Goal: Transaction & Acquisition: Purchase product/service

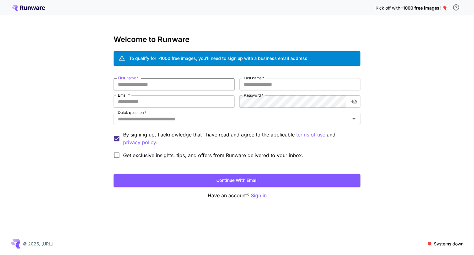
click at [172, 85] on input "First name   *" at bounding box center [174, 84] width 121 height 12
type input "*********"
type input "****"
type input "**********"
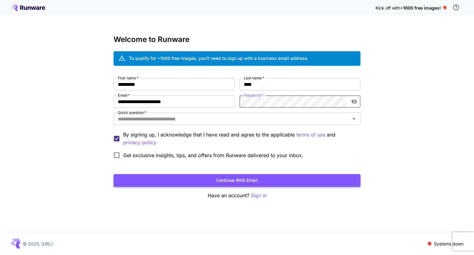
click at [232, 179] on button "Continue with email" at bounding box center [237, 180] width 247 height 13
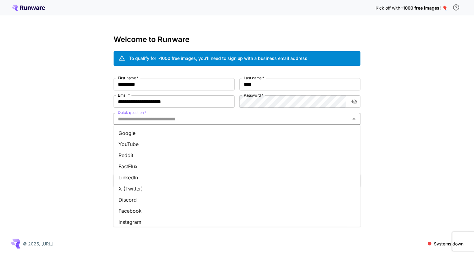
click at [168, 121] on input "Quick question   *" at bounding box center [231, 118] width 233 height 9
click at [149, 141] on li "YouTube" at bounding box center [237, 144] width 247 height 11
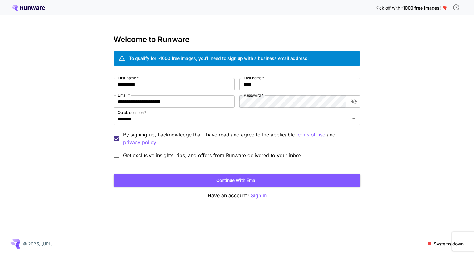
click at [209, 178] on button "Continue with email" at bounding box center [237, 180] width 247 height 13
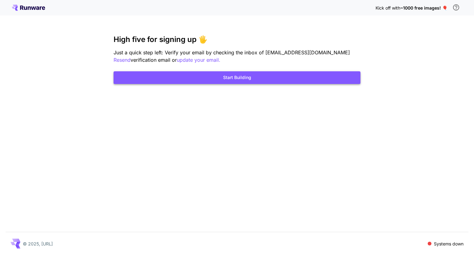
click at [225, 79] on button "Start Building" at bounding box center [237, 77] width 247 height 13
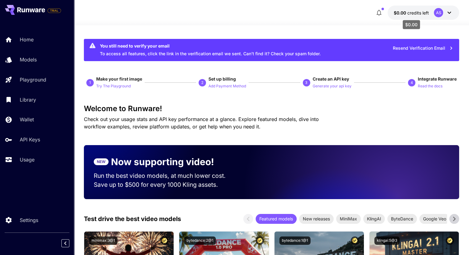
click at [418, 11] on span "credits left" at bounding box center [419, 12] width 22 height 5
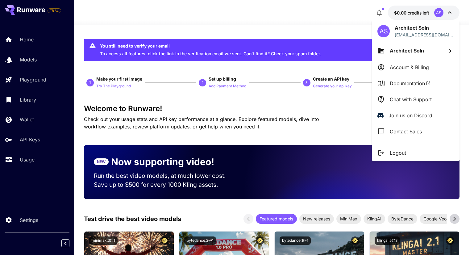
click at [414, 68] on p "Account & Billing" at bounding box center [409, 67] width 39 height 7
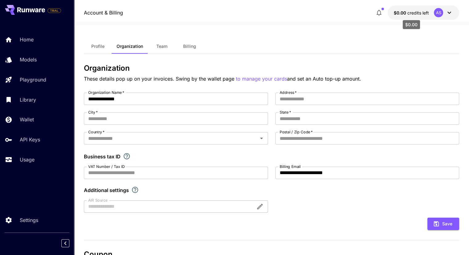
click at [418, 12] on span "credits left" at bounding box center [419, 12] width 22 height 5
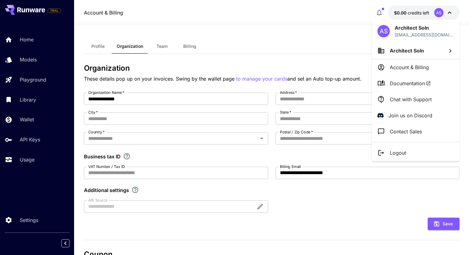
click at [410, 67] on p "Account & Billing" at bounding box center [409, 67] width 39 height 7
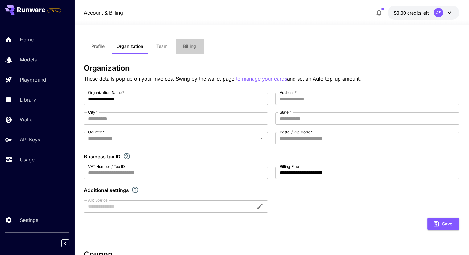
click at [188, 51] on button "Billing" at bounding box center [190, 46] width 28 height 15
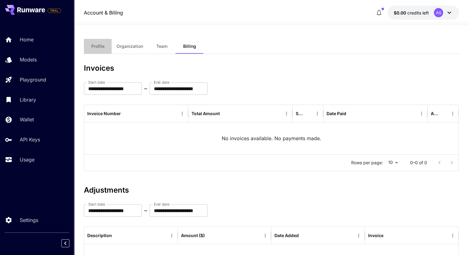
click at [104, 47] on span "Profile" at bounding box center [97, 47] width 13 height 6
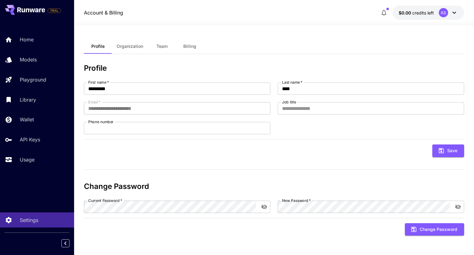
click at [453, 14] on icon at bounding box center [453, 12] width 7 height 7
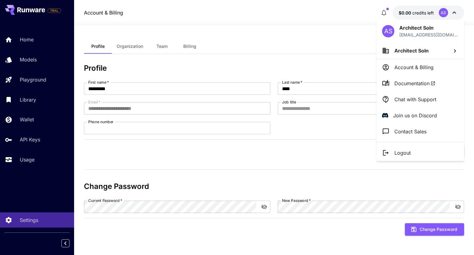
click at [423, 68] on p "Account & Billing" at bounding box center [413, 67] width 39 height 7
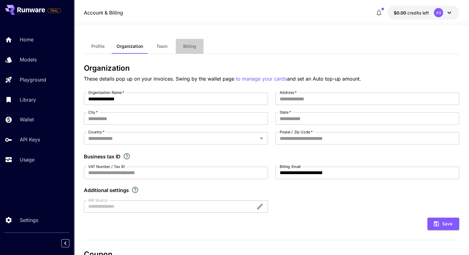
click at [190, 45] on span "Billing" at bounding box center [189, 47] width 13 height 6
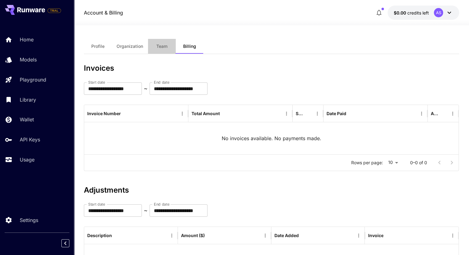
click at [165, 49] on button "Team" at bounding box center [162, 46] width 28 height 15
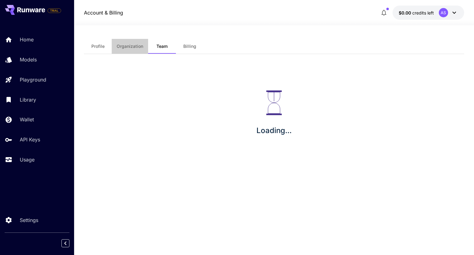
click at [138, 45] on span "Organization" at bounding box center [130, 47] width 27 height 6
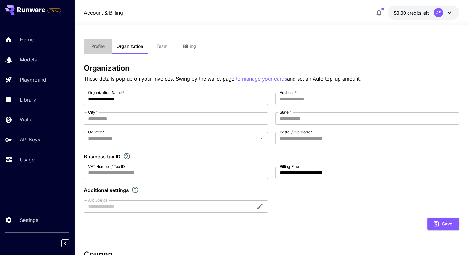
click at [87, 44] on button "Profile" at bounding box center [98, 46] width 28 height 15
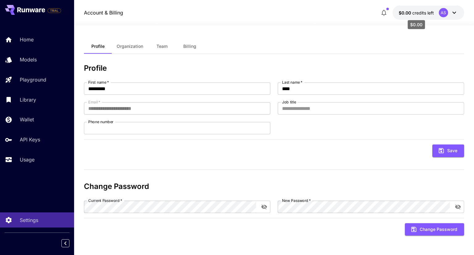
click at [407, 14] on span "$0.00" at bounding box center [406, 12] width 14 height 5
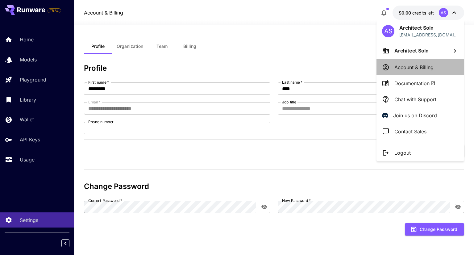
click at [401, 67] on p "Account & Billing" at bounding box center [413, 67] width 39 height 7
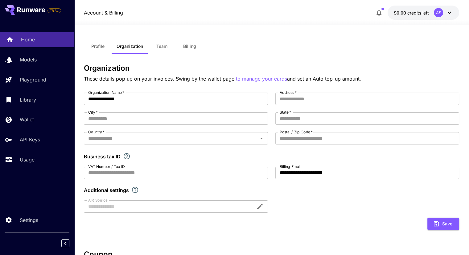
click at [34, 47] on link "Home" at bounding box center [37, 39] width 74 height 15
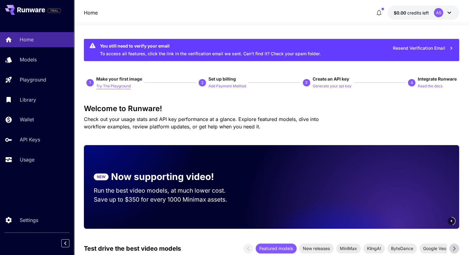
click at [113, 85] on p "Try The Playground" at bounding box center [113, 86] width 35 height 6
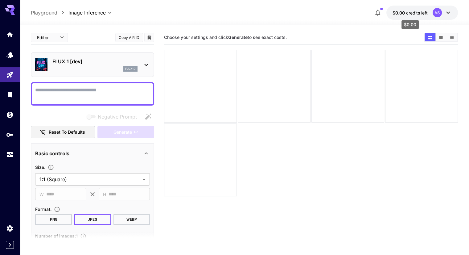
click at [416, 10] on span "credits left" at bounding box center [417, 12] width 22 height 5
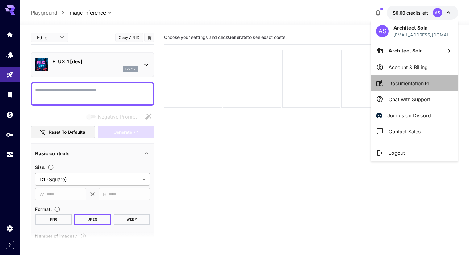
click at [400, 80] on span "Documentation" at bounding box center [408, 83] width 41 height 7
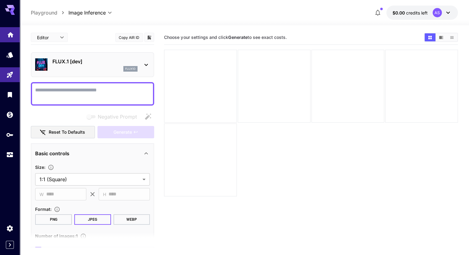
click at [11, 39] on link at bounding box center [10, 34] width 20 height 15
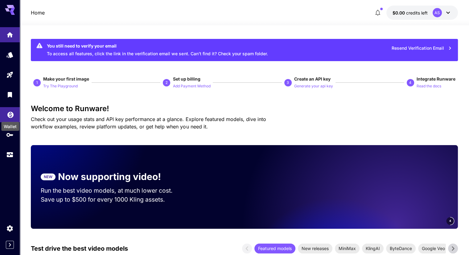
click at [10, 114] on icon "Wallet" at bounding box center [10, 113] width 7 height 7
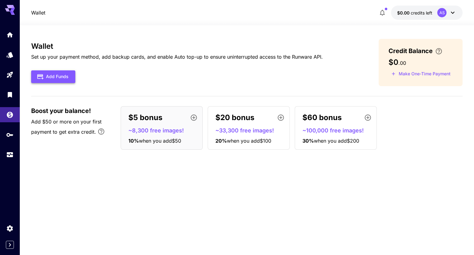
click at [70, 81] on button "Add Funds" at bounding box center [53, 76] width 44 height 13
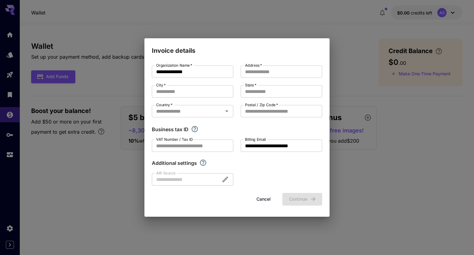
click at [81, 135] on div "**********" at bounding box center [237, 127] width 474 height 255
click at [268, 196] on button "Cancel" at bounding box center [264, 199] width 28 height 13
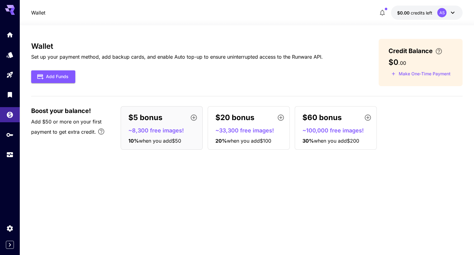
click at [183, 131] on p "~8,300 free images!" at bounding box center [164, 130] width 72 height 8
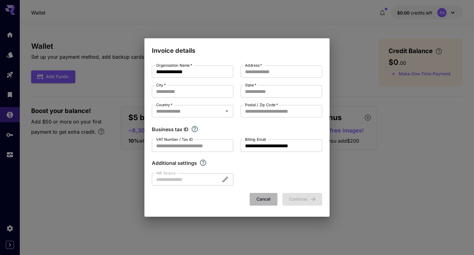
click at [256, 198] on button "Cancel" at bounding box center [264, 199] width 28 height 13
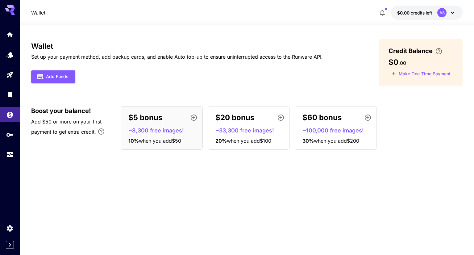
click at [194, 115] on icon "button" at bounding box center [193, 117] width 7 height 7
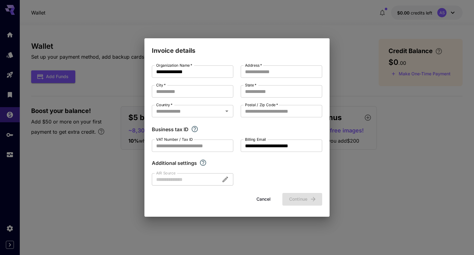
click at [106, 176] on div "**********" at bounding box center [237, 127] width 474 height 255
click at [59, 190] on div "**********" at bounding box center [237, 127] width 474 height 255
click at [256, 200] on button "Cancel" at bounding box center [264, 199] width 28 height 13
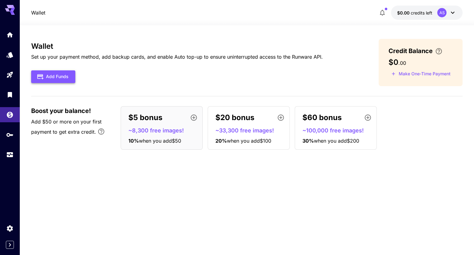
click at [55, 75] on button "Add Funds" at bounding box center [53, 76] width 44 height 13
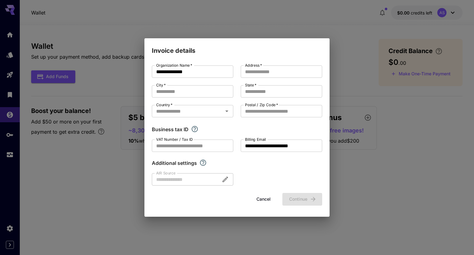
click at [122, 130] on div "**********" at bounding box center [237, 127] width 474 height 255
click at [263, 197] on button "Cancel" at bounding box center [264, 199] width 28 height 13
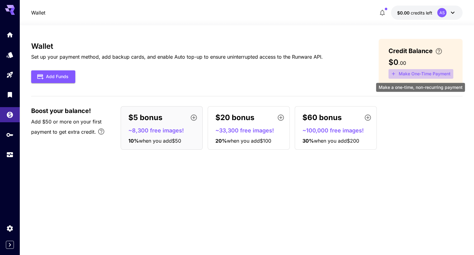
click at [408, 73] on button "Make One-Time Payment" at bounding box center [420, 74] width 65 height 10
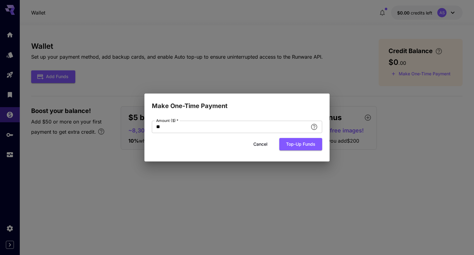
click at [291, 144] on button "Top-up funds" at bounding box center [300, 144] width 43 height 13
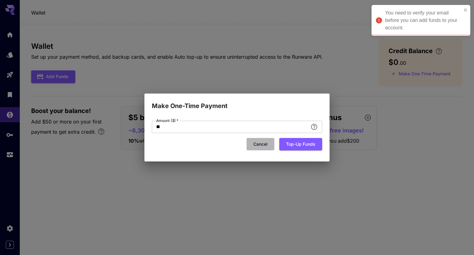
click at [257, 144] on button "Cancel" at bounding box center [261, 144] width 28 height 13
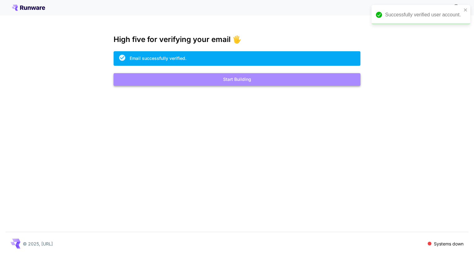
click at [228, 79] on button "Start Building" at bounding box center [237, 79] width 247 height 13
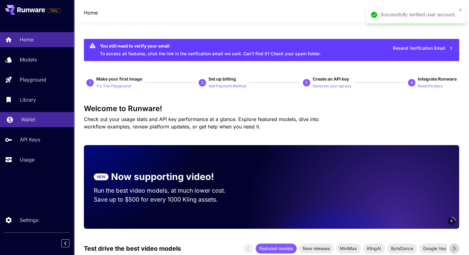
click at [27, 123] on p "Wallet" at bounding box center [28, 119] width 14 height 7
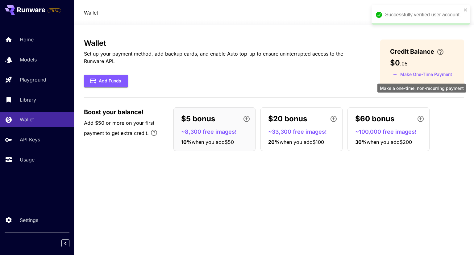
click at [407, 76] on button "Make One-Time Payment" at bounding box center [422, 75] width 65 height 10
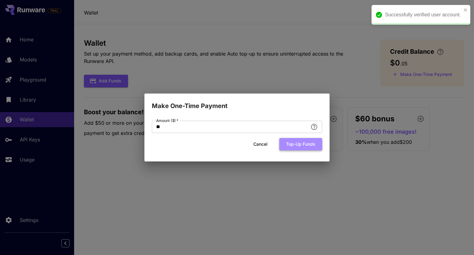
click at [296, 146] on button "Top-up funds" at bounding box center [300, 144] width 43 height 13
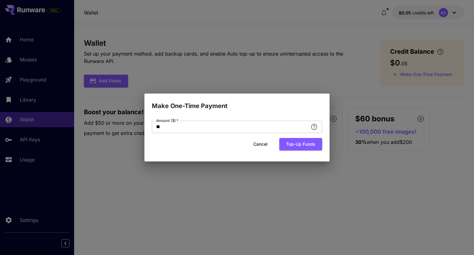
click at [342, 92] on div "Make One-Time Payment Amount ($)   * ** Amount ($)   * Cancel Top-up funds" at bounding box center [237, 127] width 474 height 255
click at [266, 141] on button "Cancel" at bounding box center [261, 144] width 28 height 13
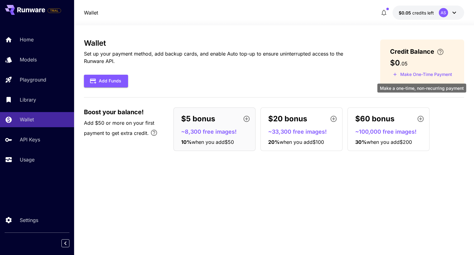
click at [407, 74] on button "Make One-Time Payment" at bounding box center [422, 75] width 65 height 10
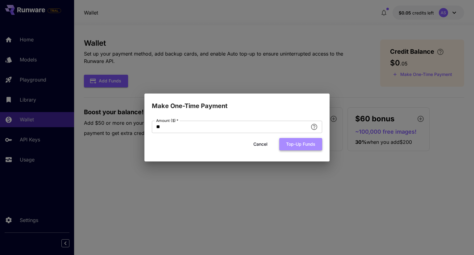
click at [293, 145] on button "Top-up funds" at bounding box center [300, 144] width 43 height 13
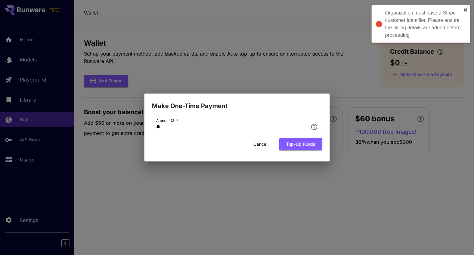
click at [465, 10] on icon "close" at bounding box center [465, 9] width 3 height 3
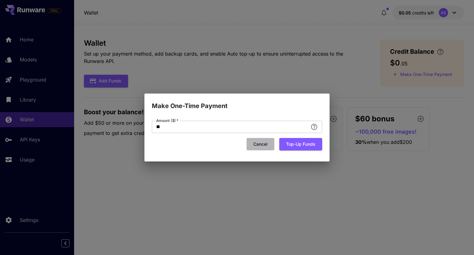
click at [259, 143] on button "Cancel" at bounding box center [261, 144] width 28 height 13
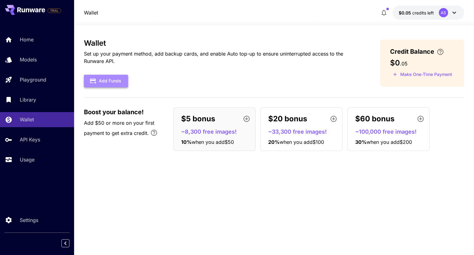
click at [111, 82] on button "Add Funds" at bounding box center [106, 81] width 44 height 13
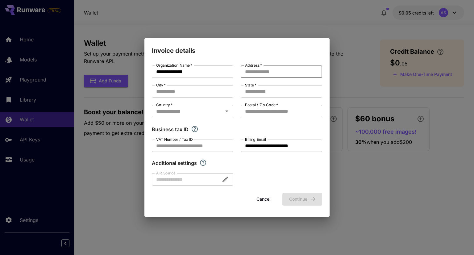
click at [247, 72] on input "Address   *" at bounding box center [281, 71] width 81 height 12
type input "****"
click at [197, 92] on input "City   *" at bounding box center [192, 91] width 81 height 12
type input "***"
click at [252, 92] on input "State   *" at bounding box center [281, 91] width 81 height 12
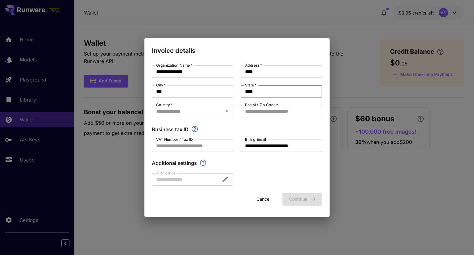
type input "****"
click at [259, 108] on input "Postal / Zip Code   *" at bounding box center [281, 111] width 81 height 12
click at [202, 106] on div "Country   *" at bounding box center [192, 111] width 81 height 12
type input "****"
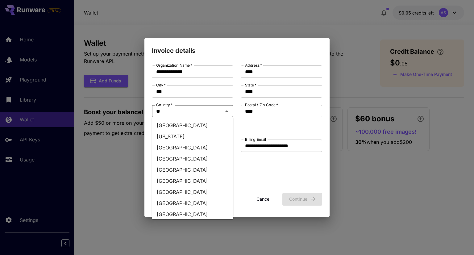
type input "*"
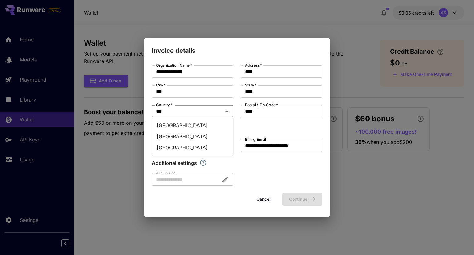
type input "****"
click at [170, 139] on li "India" at bounding box center [192, 136] width 81 height 11
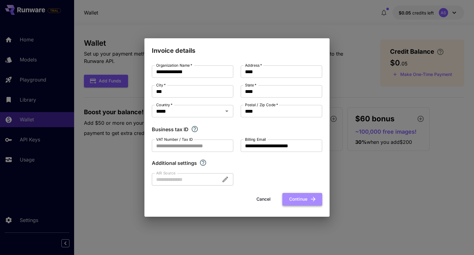
click at [292, 196] on button "Continue" at bounding box center [302, 199] width 40 height 13
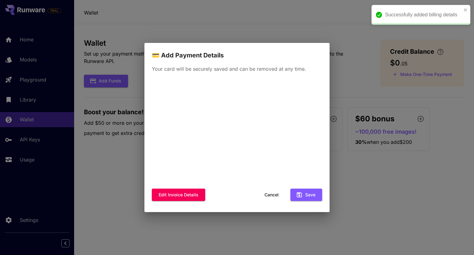
click at [271, 196] on button "Cancel" at bounding box center [272, 195] width 28 height 13
